Goal: Task Accomplishment & Management: Use online tool/utility

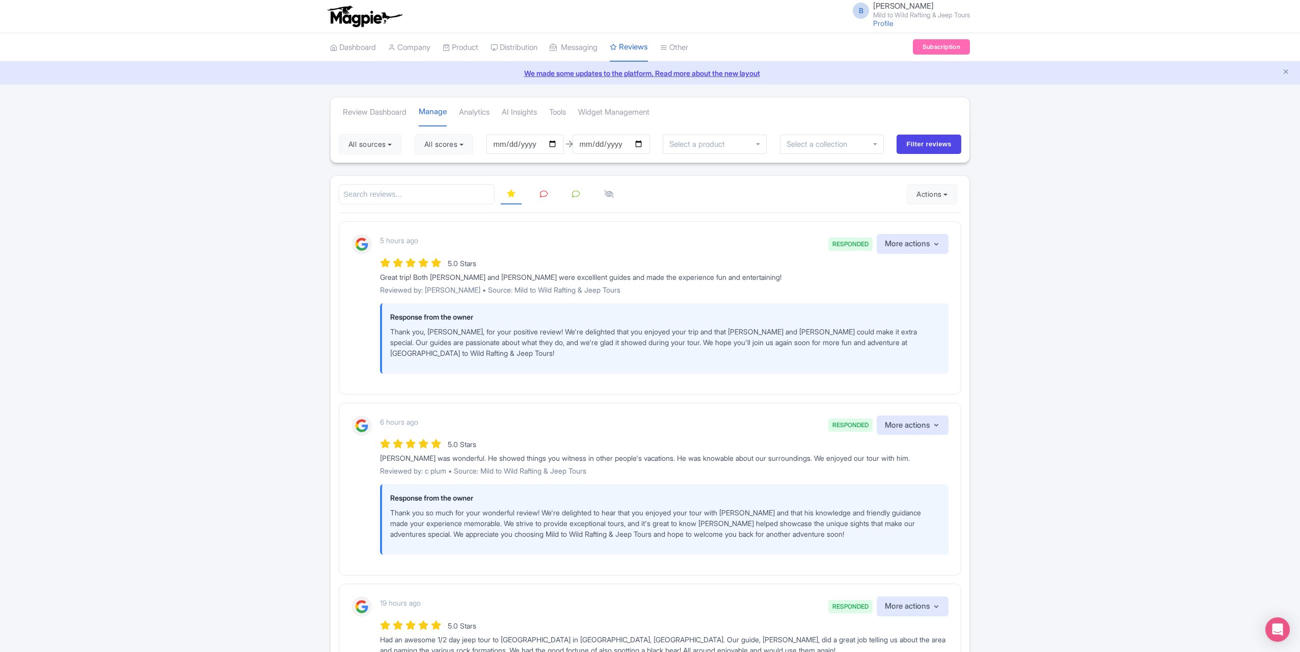
click at [549, 188] on link at bounding box center [544, 194] width 20 height 20
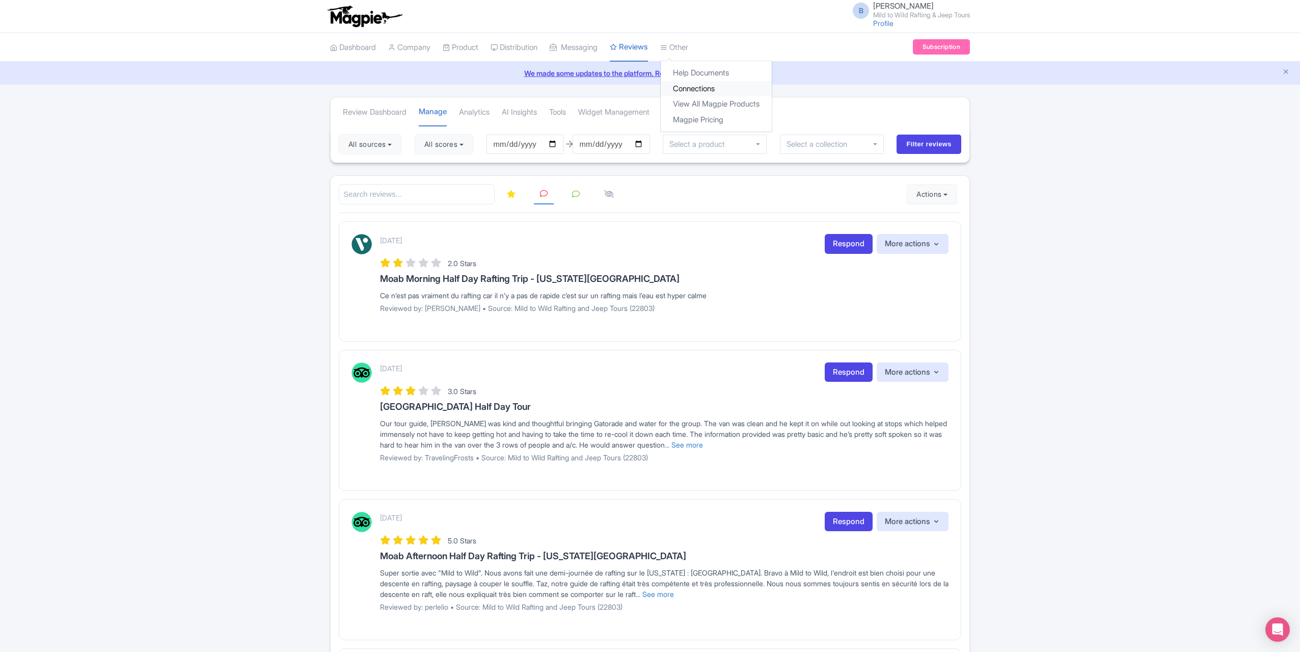
click at [698, 86] on link "Connections" at bounding box center [716, 89] width 111 height 16
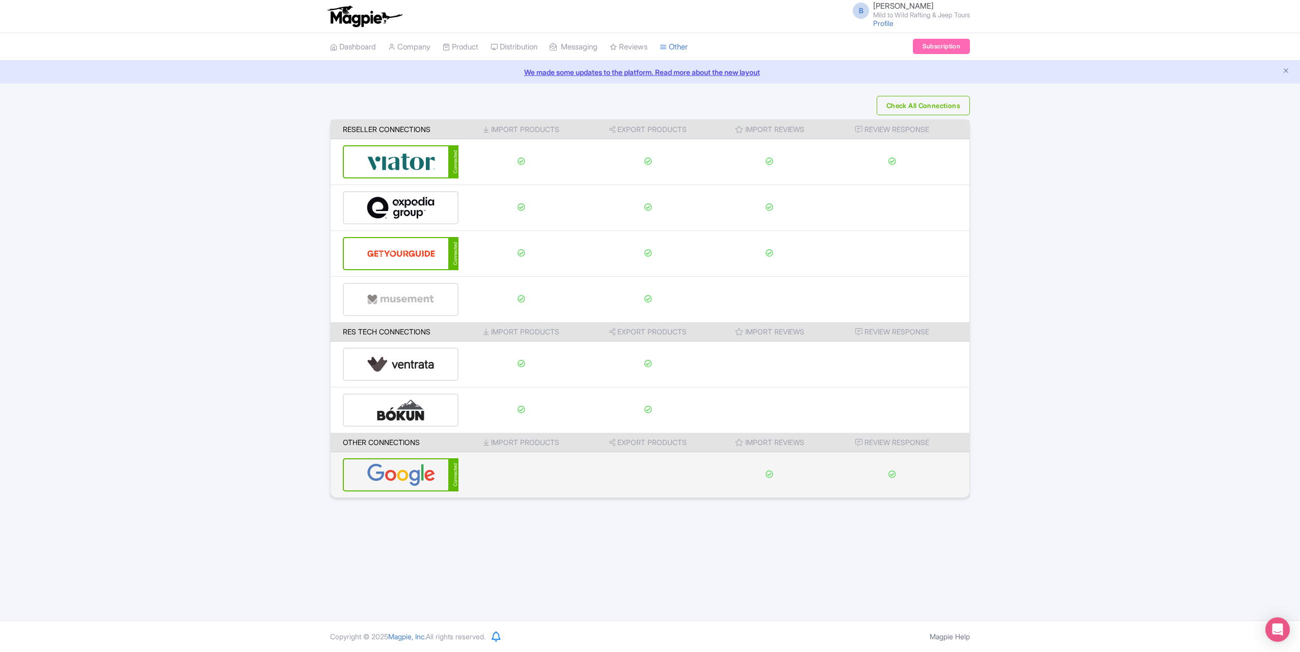
click at [395, 476] on img at bounding box center [401, 474] width 69 height 31
